Goal: Task Accomplishment & Management: Use online tool/utility

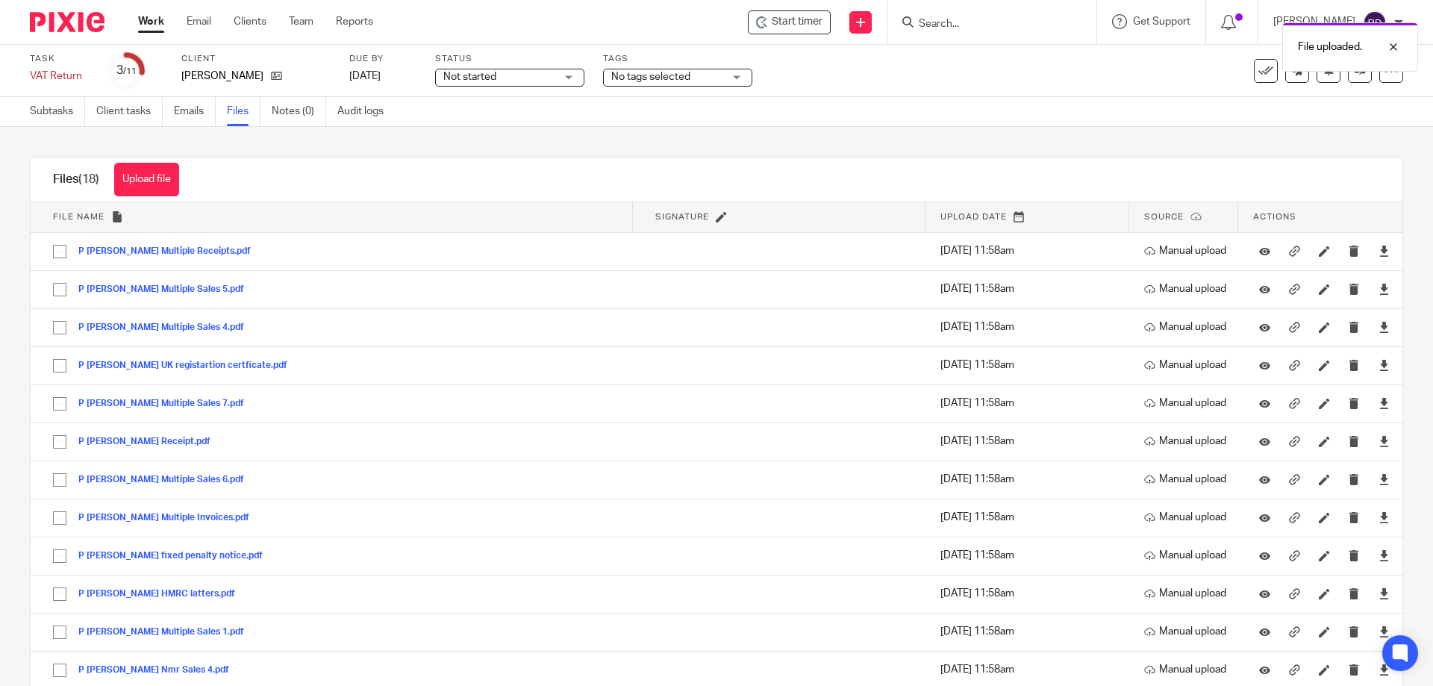
drag, startPoint x: 646, startPoint y: 6, endPoint x: 647, endPoint y: 56, distance: 50.0
click at [646, 27] on div "Start timer Send new email Create task Add client Request signature Get Support…" at bounding box center [915, 22] width 1038 height 44
click at [647, 63] on label "Tags" at bounding box center [677, 59] width 149 height 12
click at [982, 33] on div at bounding box center [991, 22] width 209 height 44
click at [974, 18] on input "Search" at bounding box center [984, 24] width 134 height 13
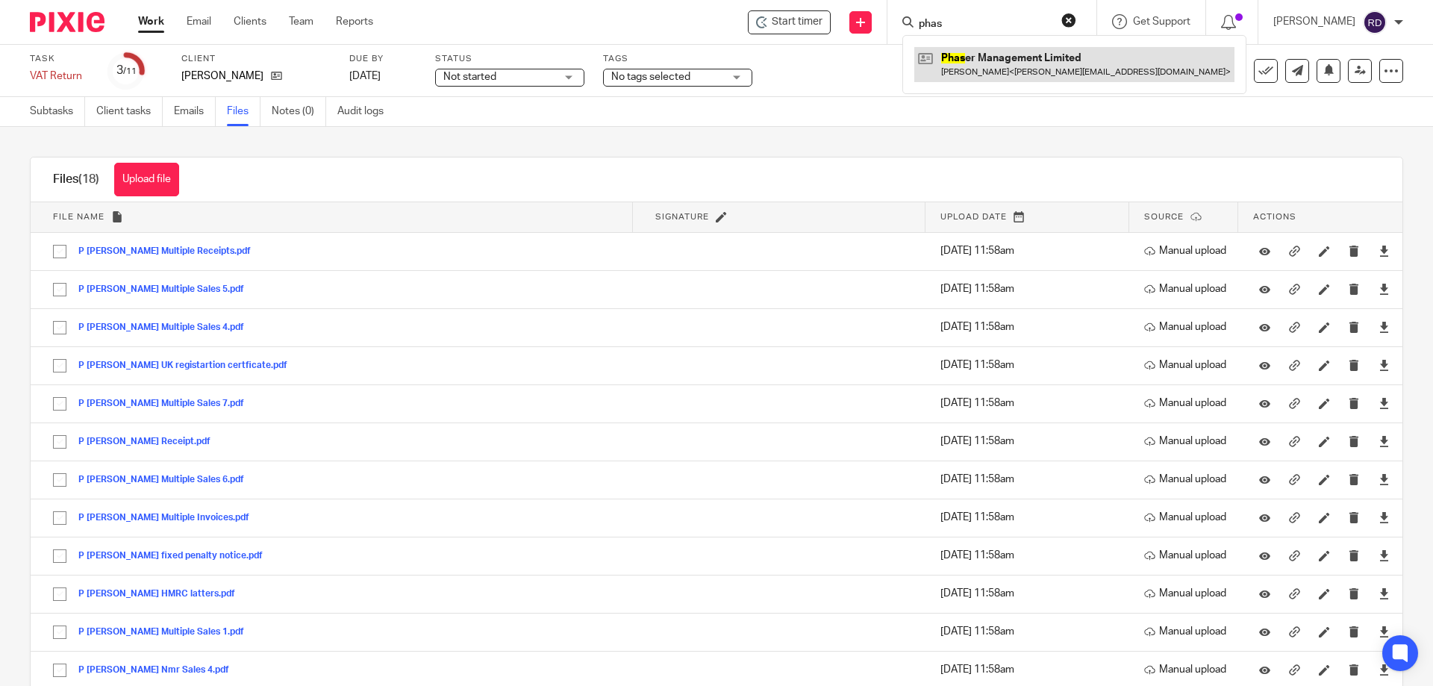
type input "phas"
click at [1033, 63] on link at bounding box center [1074, 64] width 320 height 34
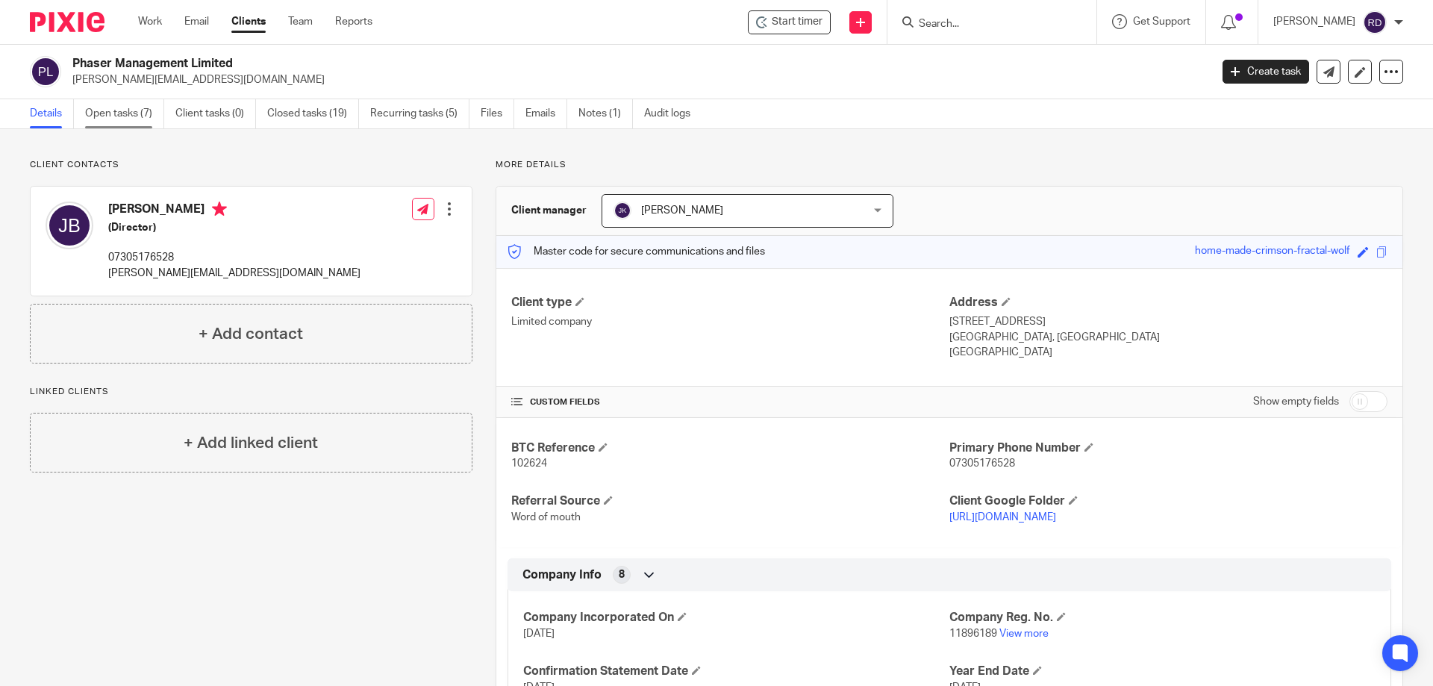
click at [104, 119] on link "Open tasks (7)" at bounding box center [124, 113] width 79 height 29
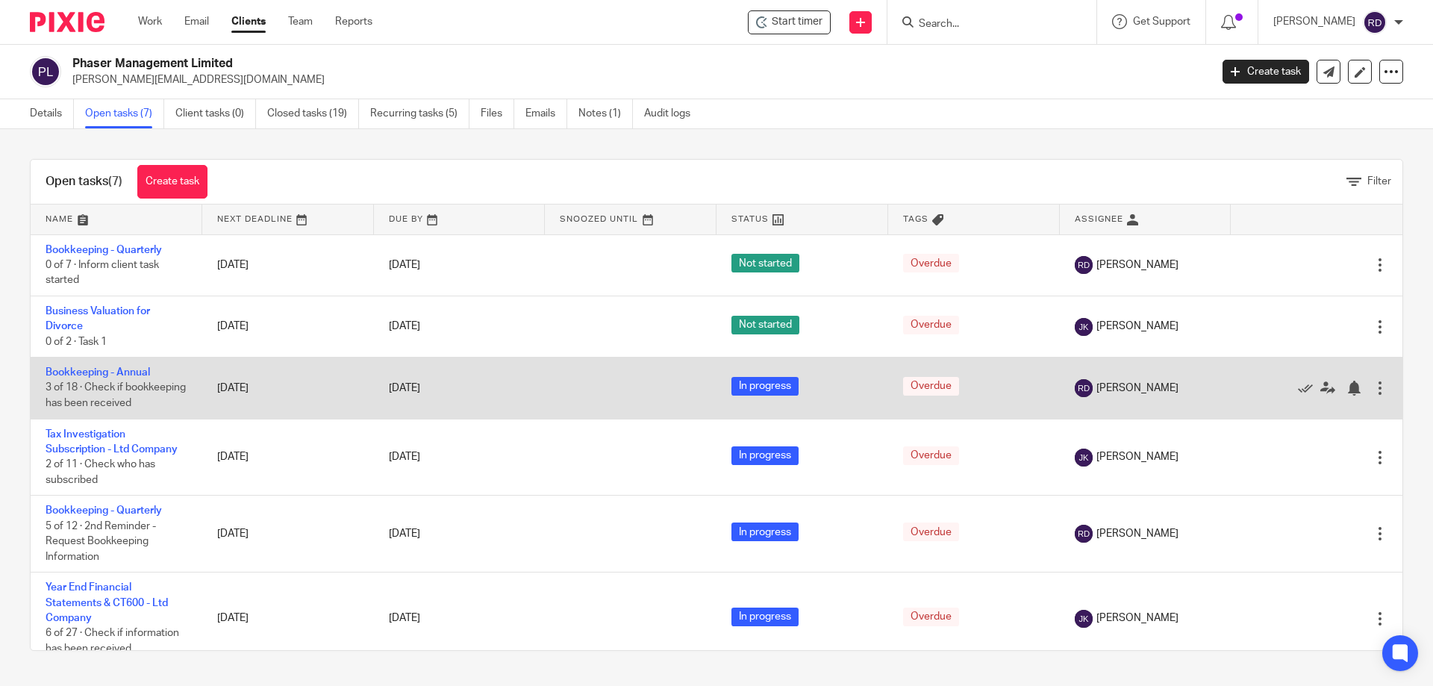
scroll to position [106, 0]
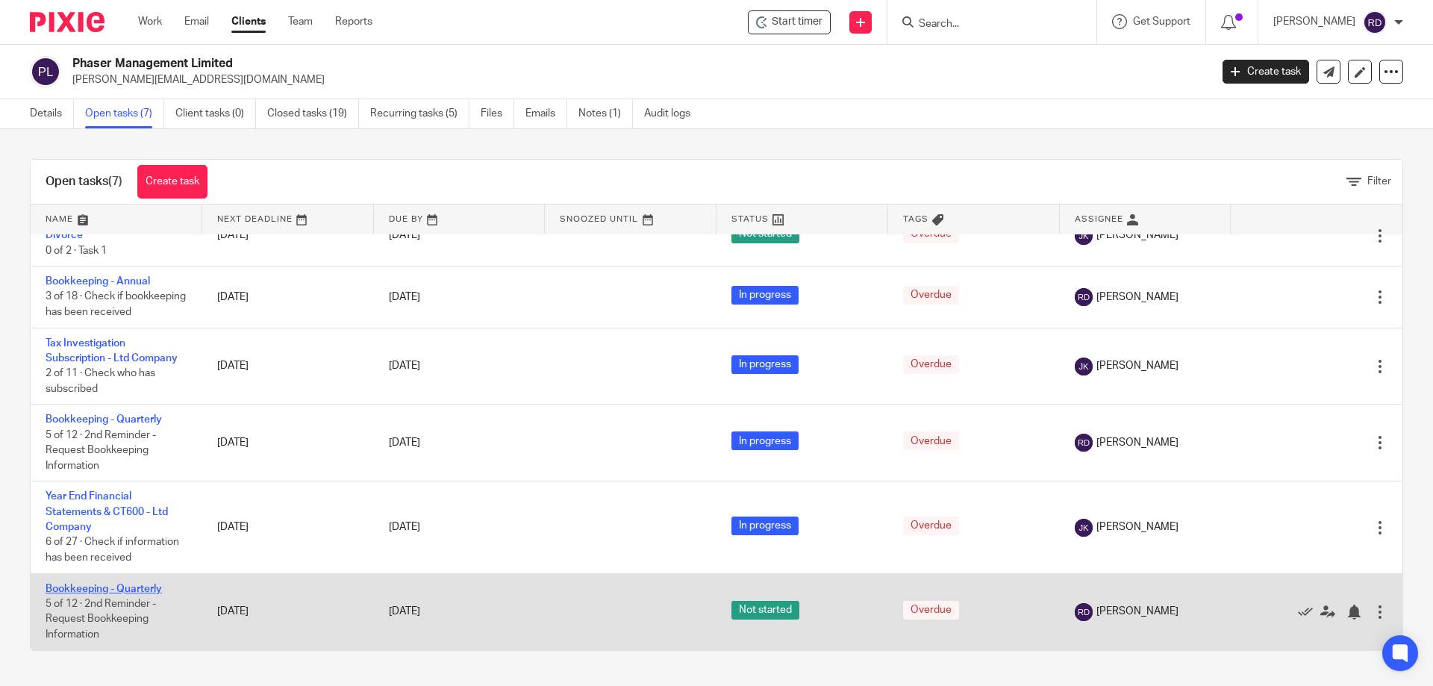
click at [119, 594] on link "Bookkeeping - Quarterly" at bounding box center [104, 589] width 116 height 10
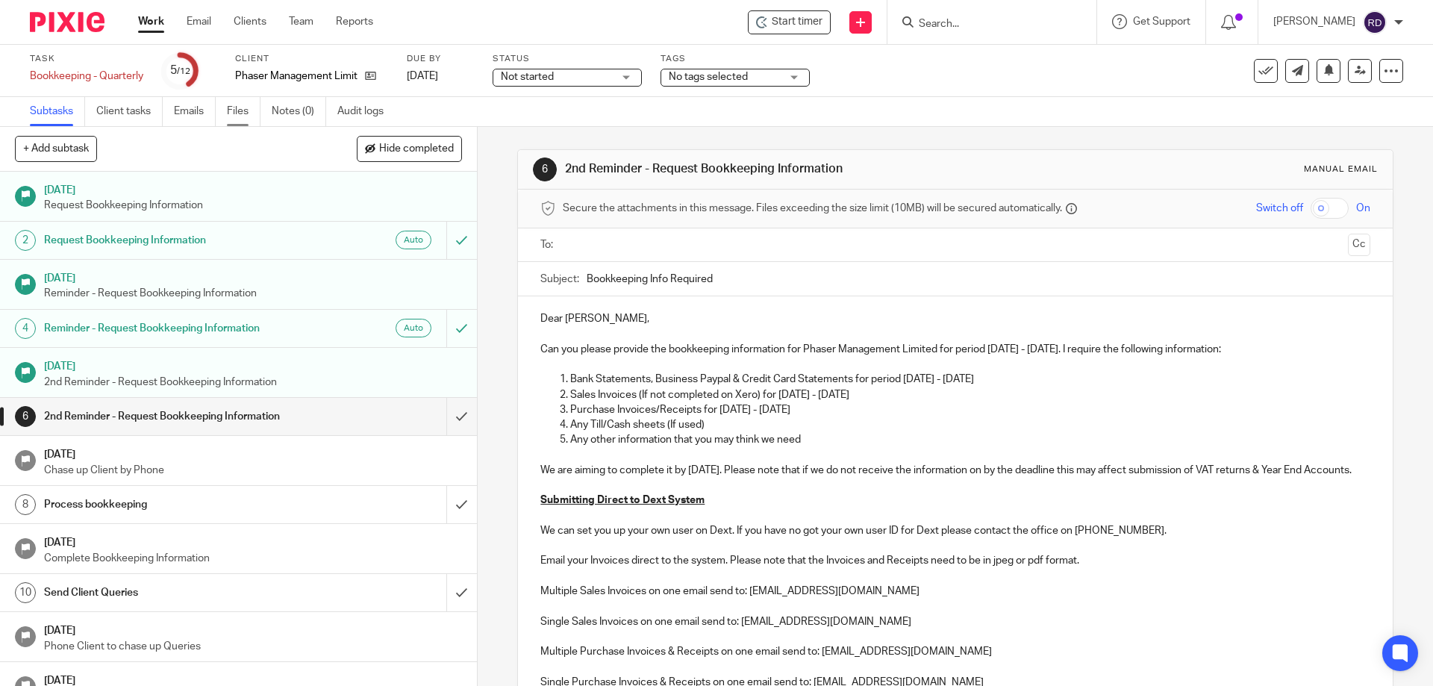
click at [230, 111] on link "Files" at bounding box center [244, 111] width 34 height 29
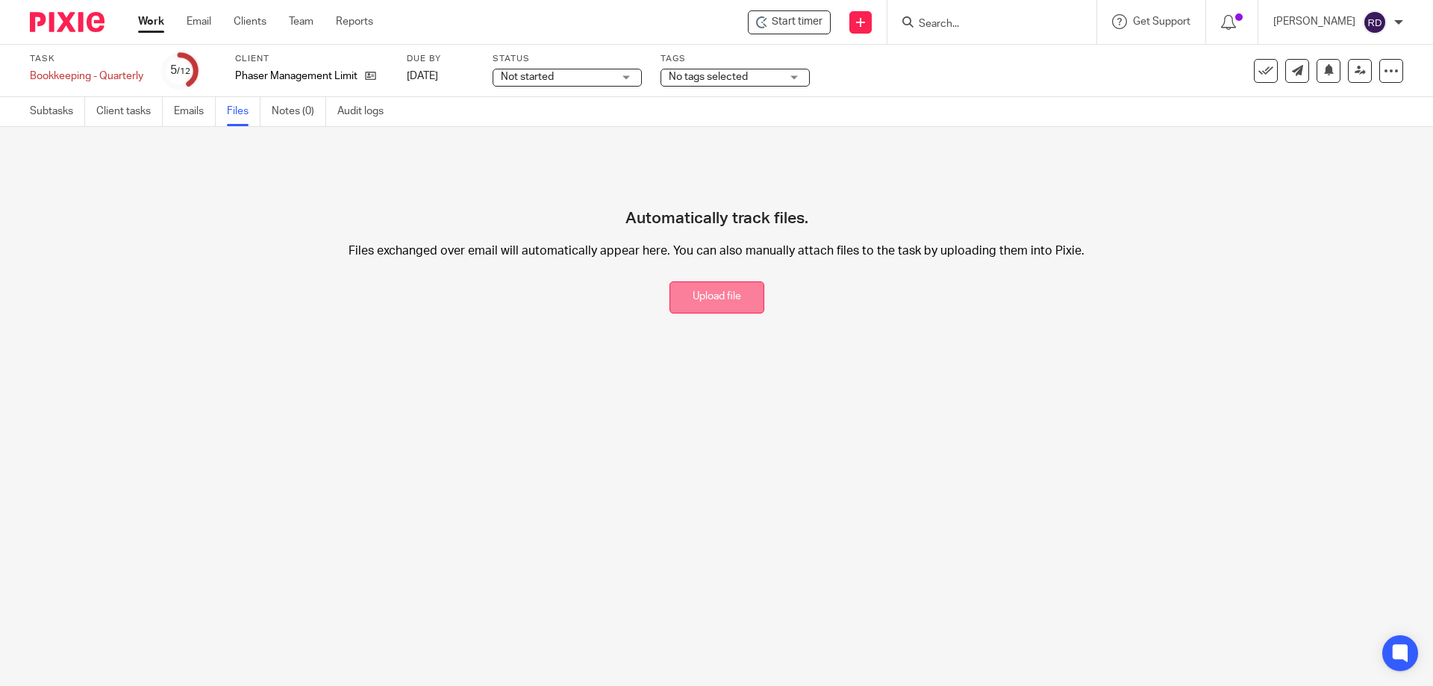
click at [691, 292] on button "Upload file" at bounding box center [717, 297] width 95 height 32
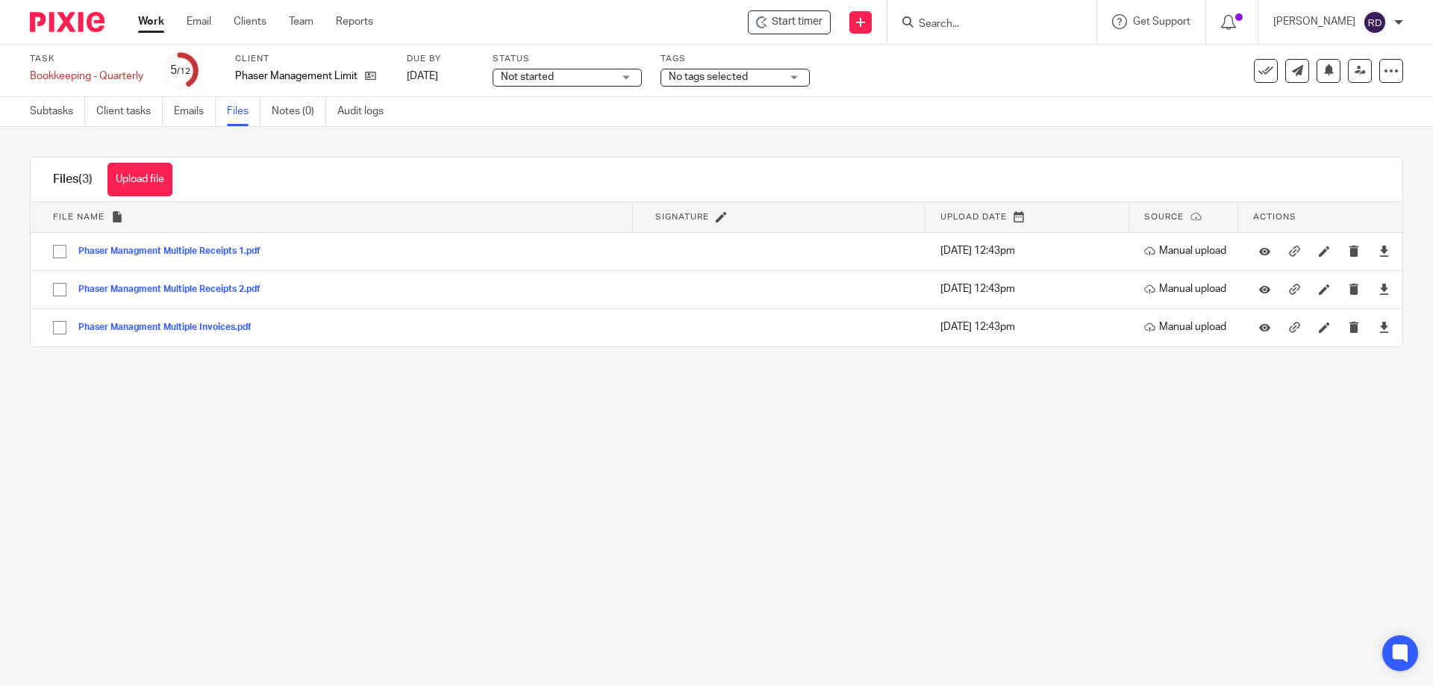
click at [714, 21] on input "Search" at bounding box center [984, 24] width 134 height 13
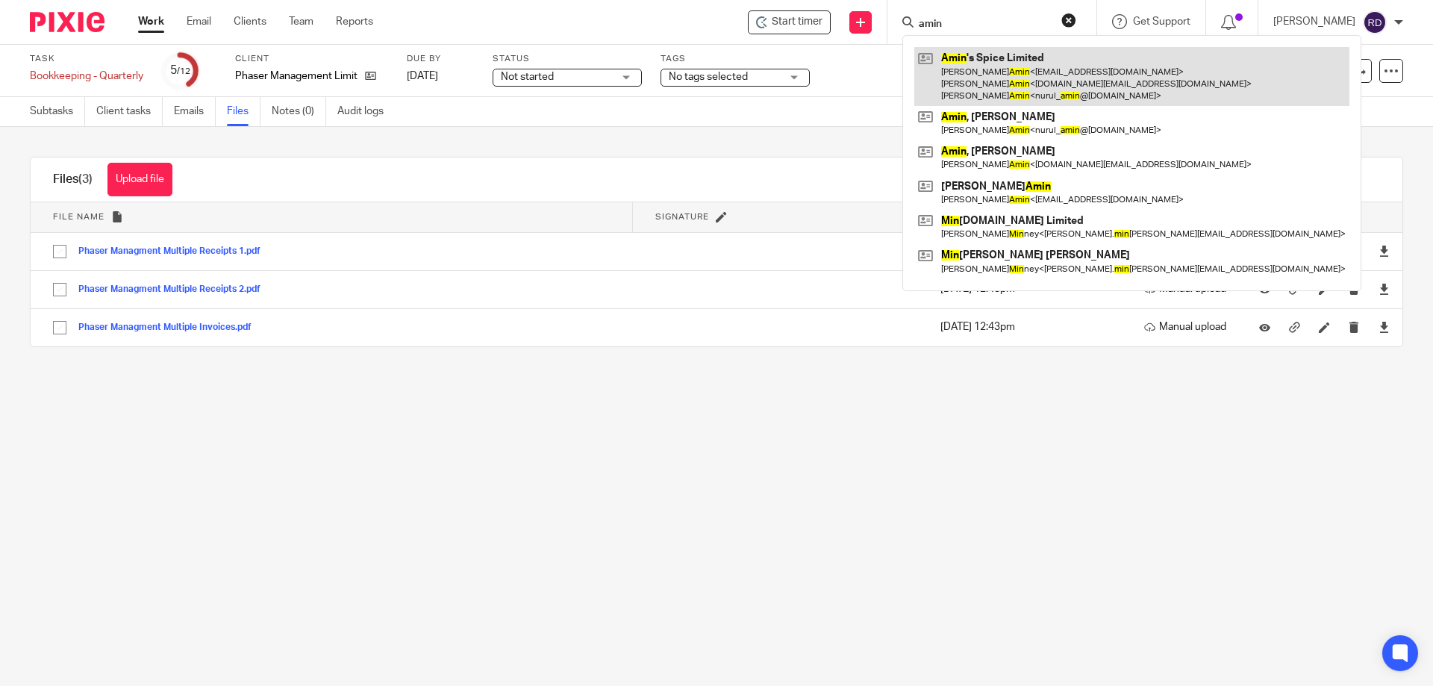
type input "amin"
click at [714, 75] on link at bounding box center [1131, 76] width 435 height 59
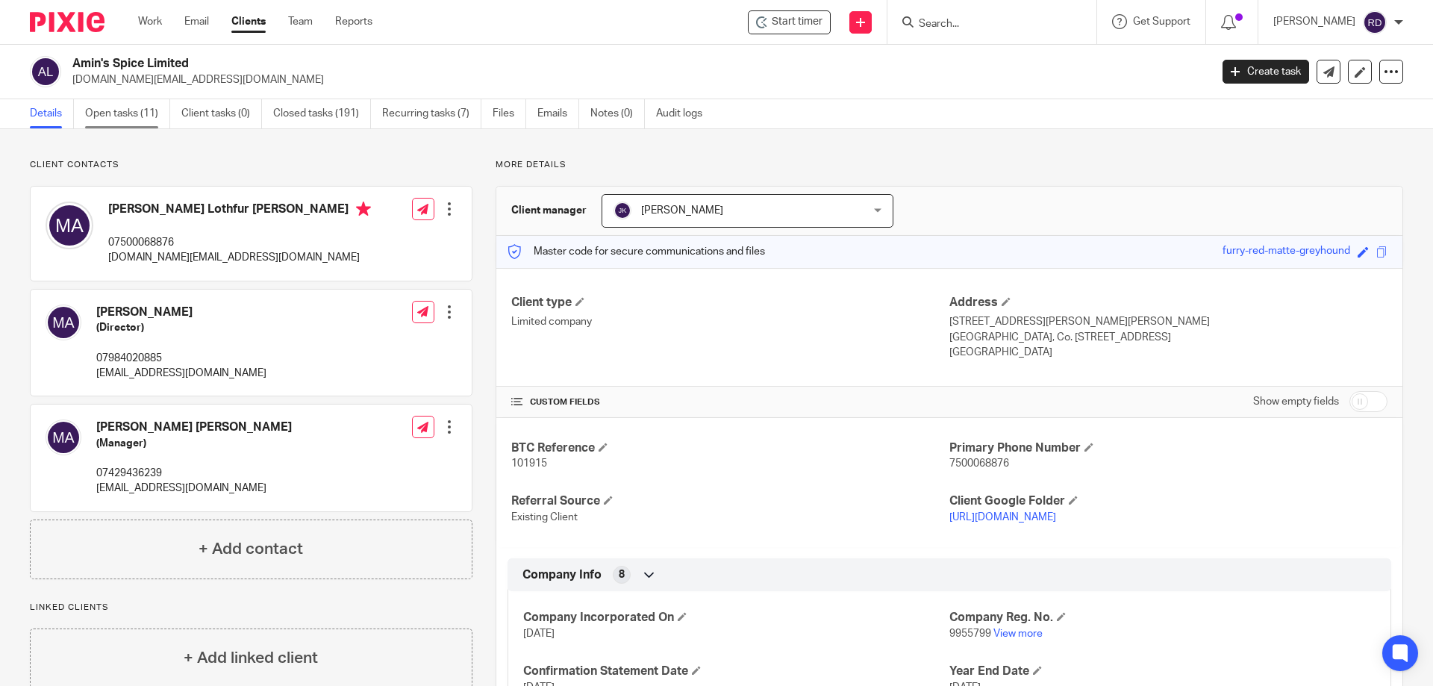
click at [134, 107] on link "Open tasks (11)" at bounding box center [127, 113] width 85 height 29
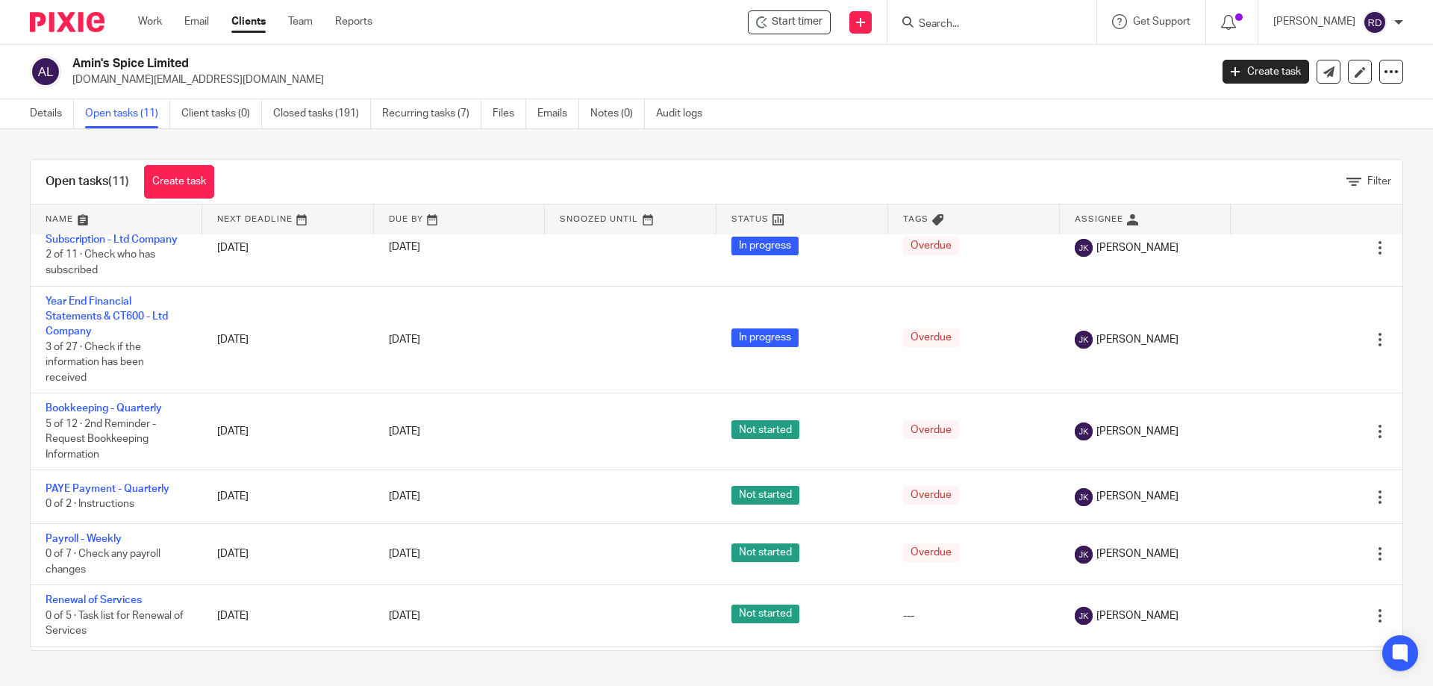
scroll to position [390, 0]
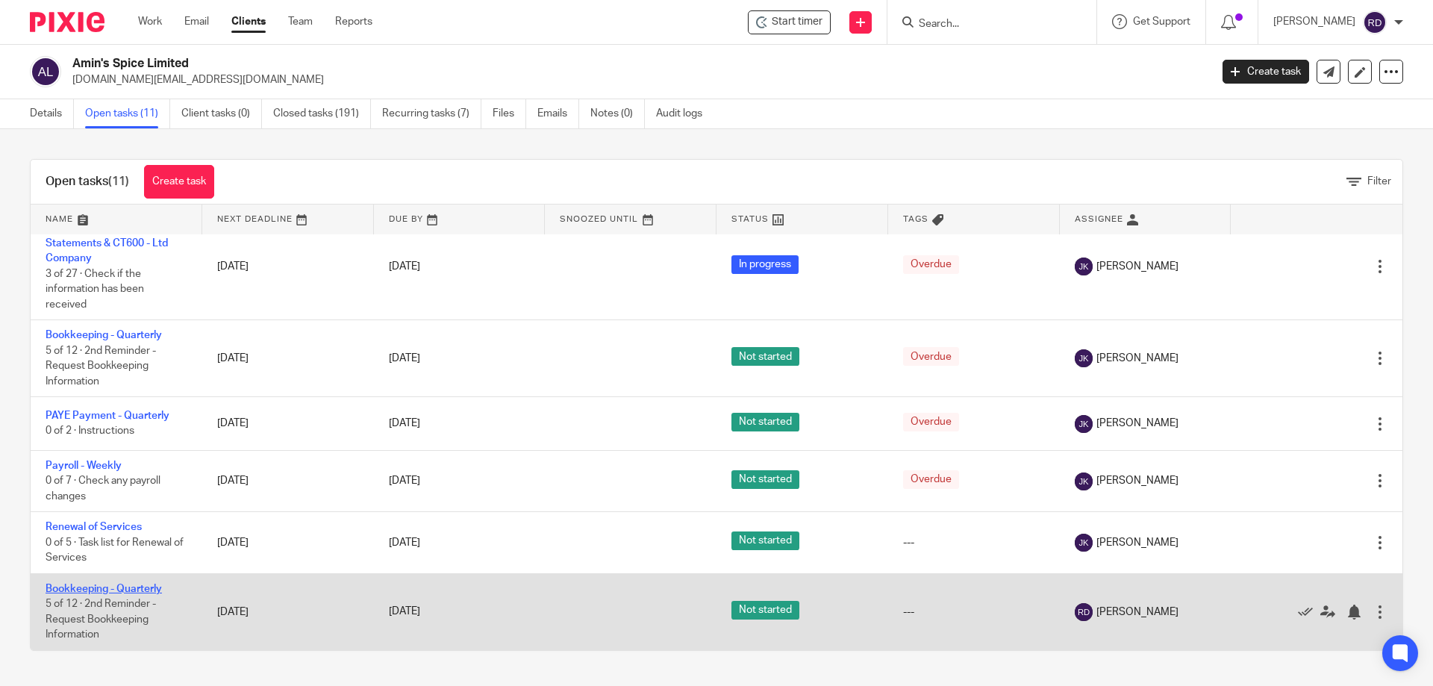
click at [125, 587] on link "Bookkeeping - Quarterly" at bounding box center [104, 589] width 116 height 10
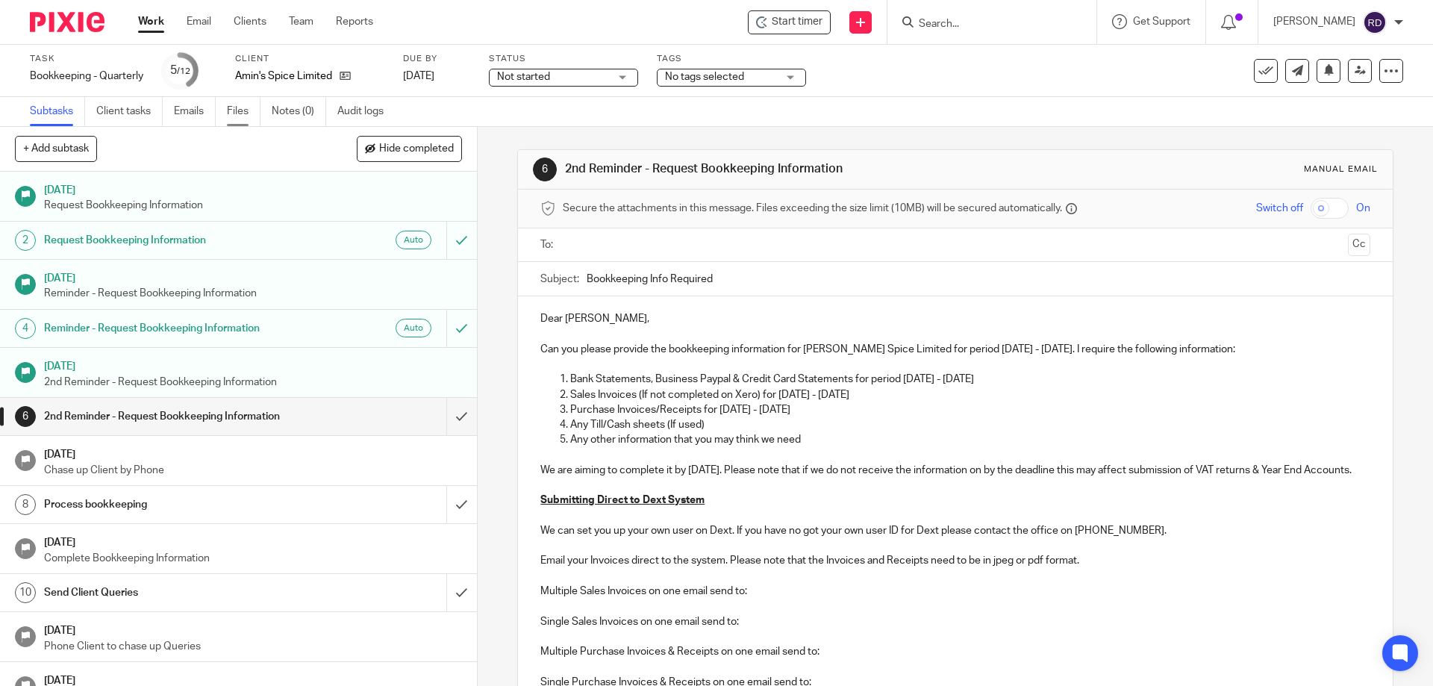
click at [240, 109] on link "Files" at bounding box center [244, 111] width 34 height 29
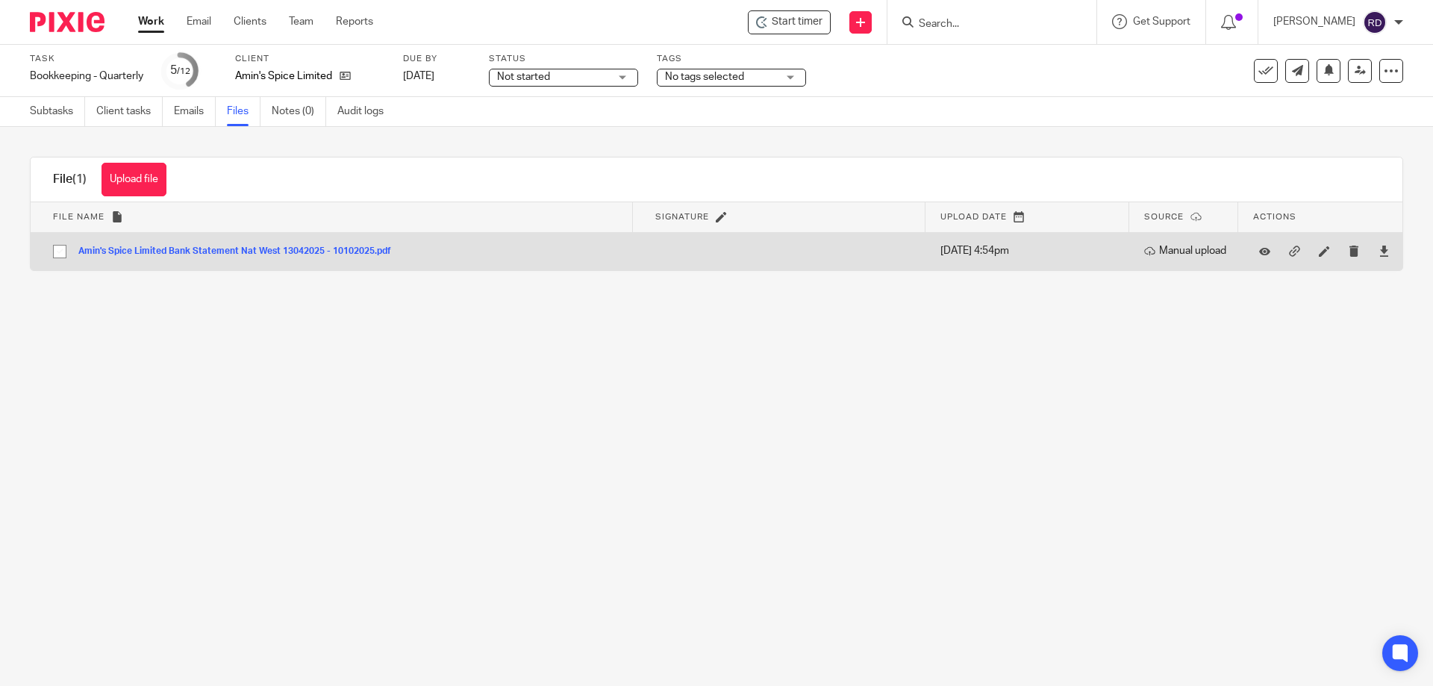
click at [347, 249] on button "Amin's Spice Limited Bank Statement Nat West 13042025 - 10102025.pdf" at bounding box center [240, 251] width 324 height 10
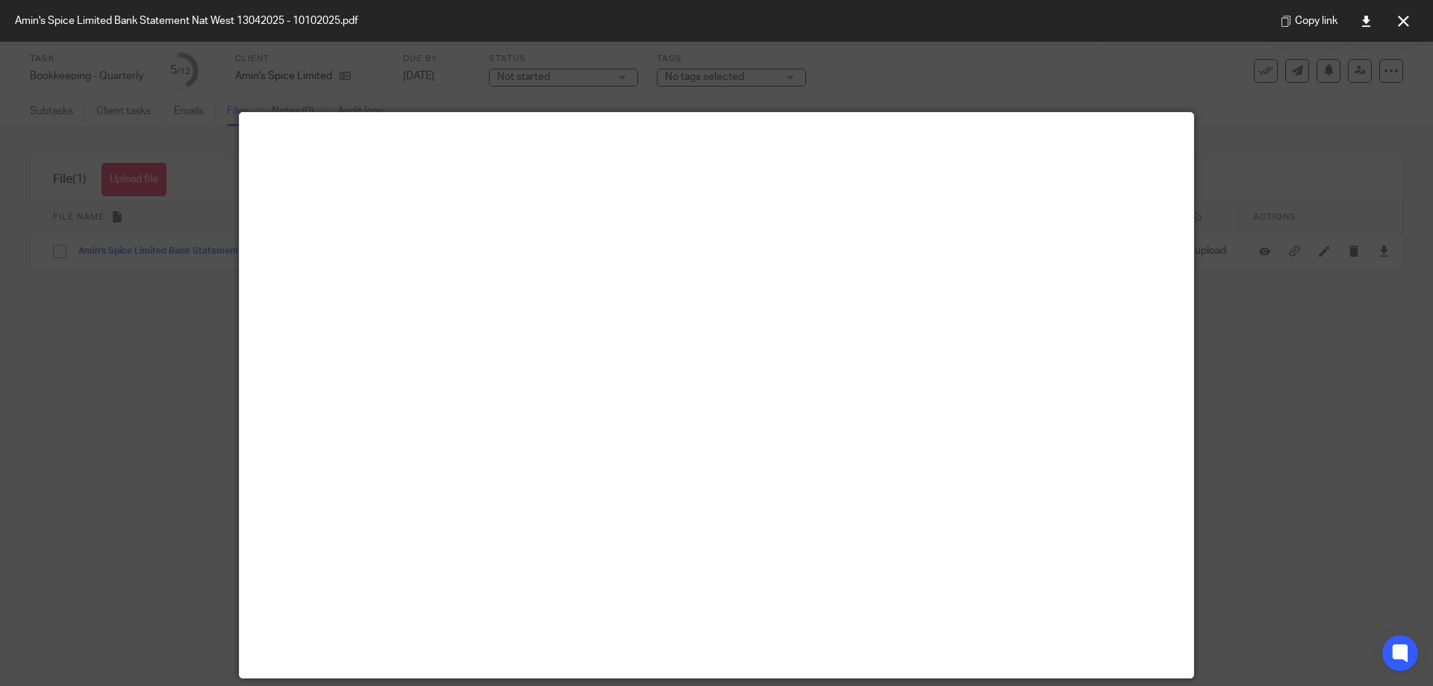
click at [1297, 348] on div at bounding box center [716, 343] width 1433 height 686
drag, startPoint x: 3, startPoint y: 319, endPoint x: 40, endPoint y: 306, distance: 38.7
click at [12, 314] on div at bounding box center [716, 343] width 1433 height 686
click at [1400, 12] on button at bounding box center [1403, 21] width 30 height 30
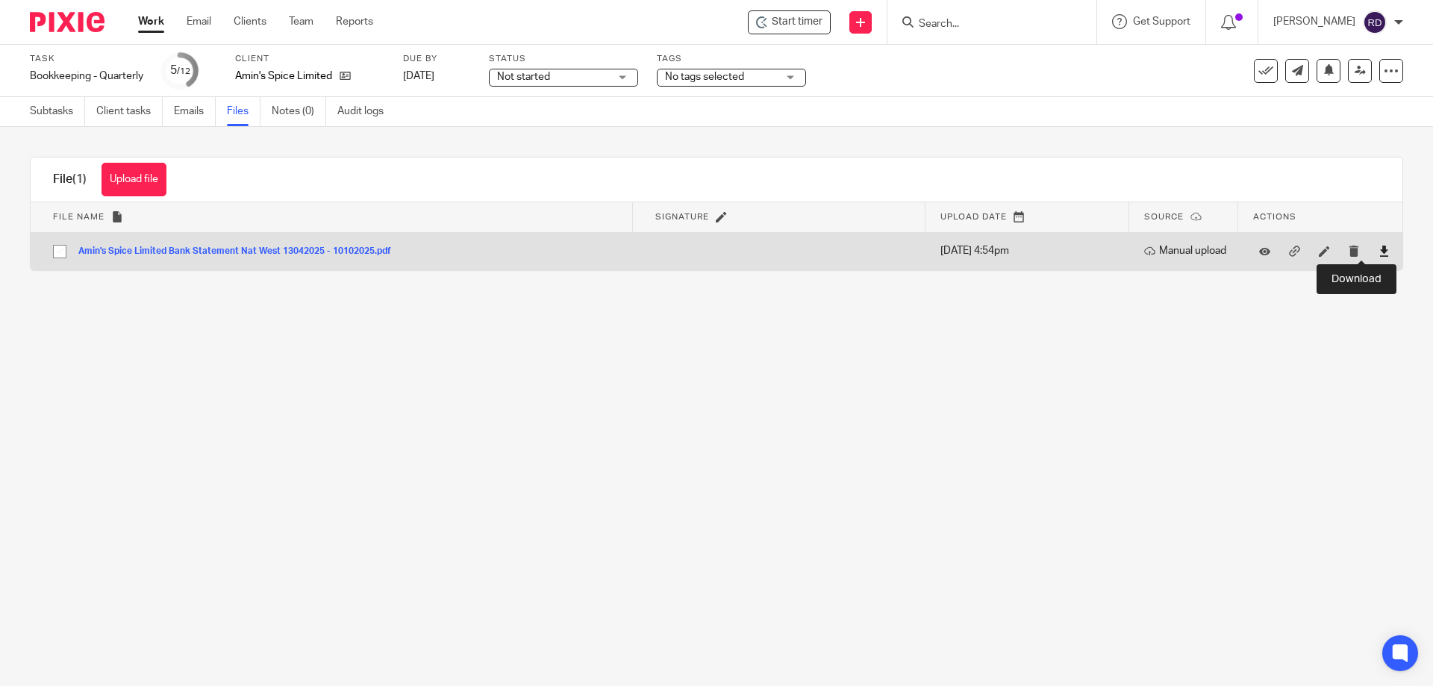
click at [1379, 250] on icon at bounding box center [1384, 251] width 11 height 11
click at [358, 252] on button "Amin's Spice Limited Bank Statement Nat West 13042025 - 10102025.pdf" at bounding box center [240, 251] width 324 height 10
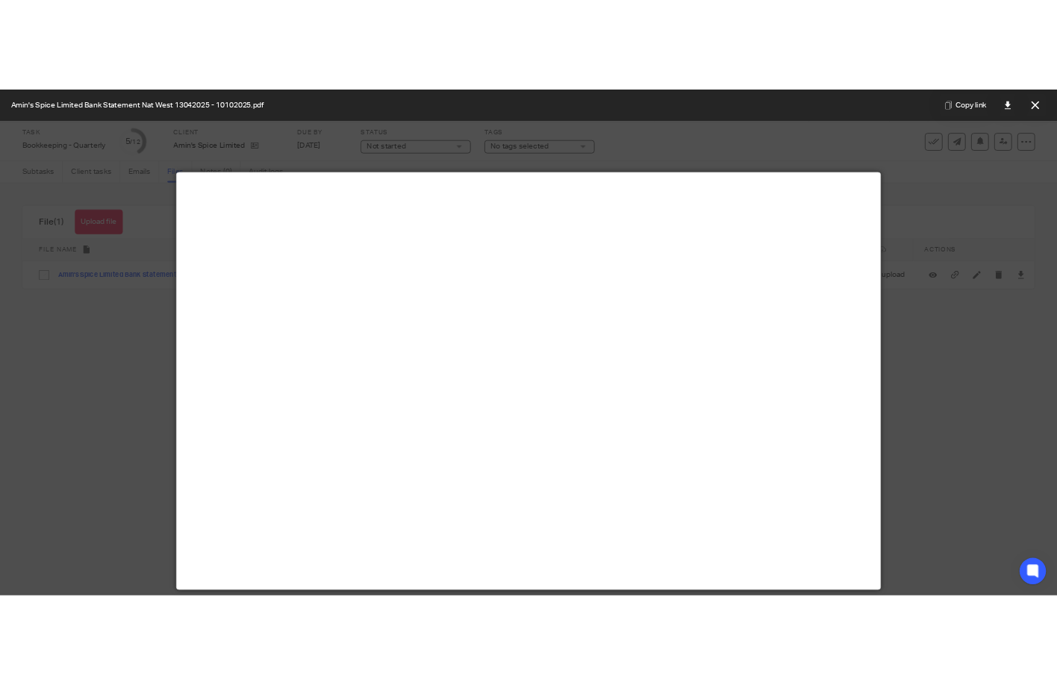
scroll to position [104, 0]
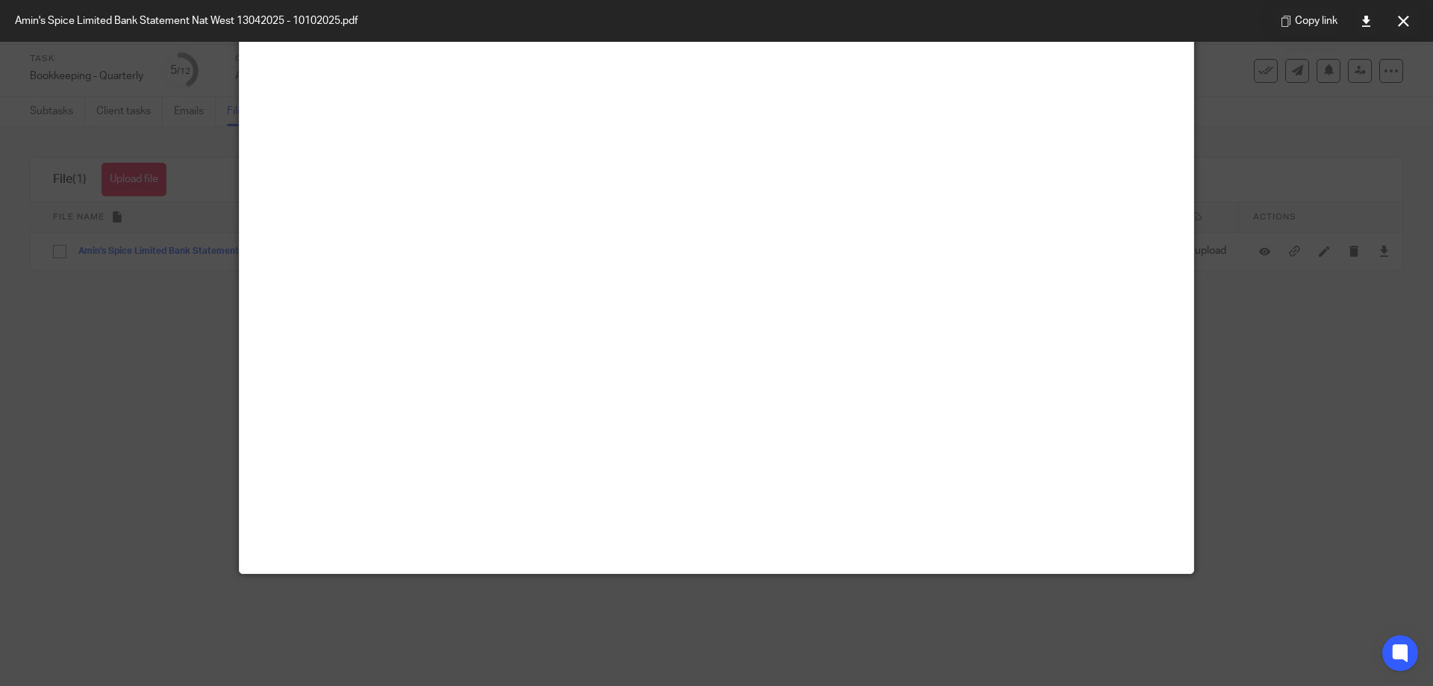
click at [25, 117] on div at bounding box center [716, 343] width 1433 height 686
click at [1401, 27] on button at bounding box center [1403, 21] width 30 height 30
